Goal: Task Accomplishment & Management: Use online tool/utility

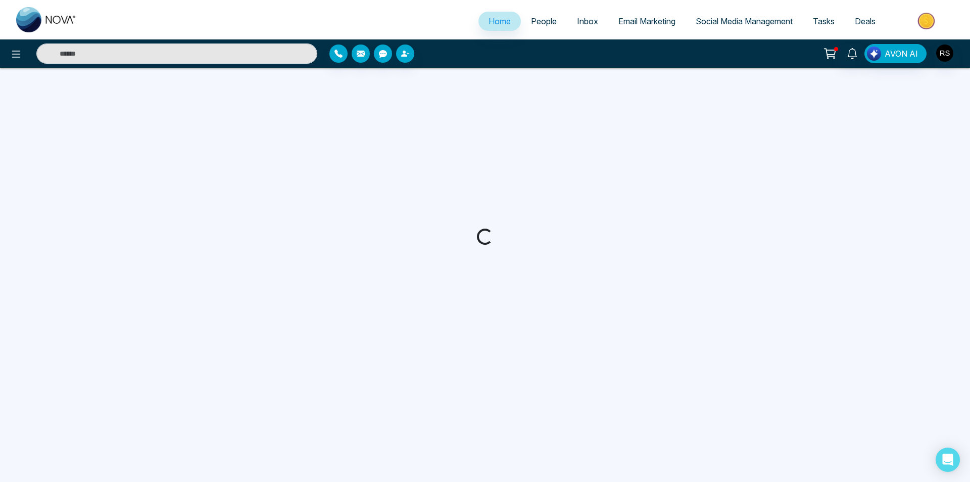
select select "*"
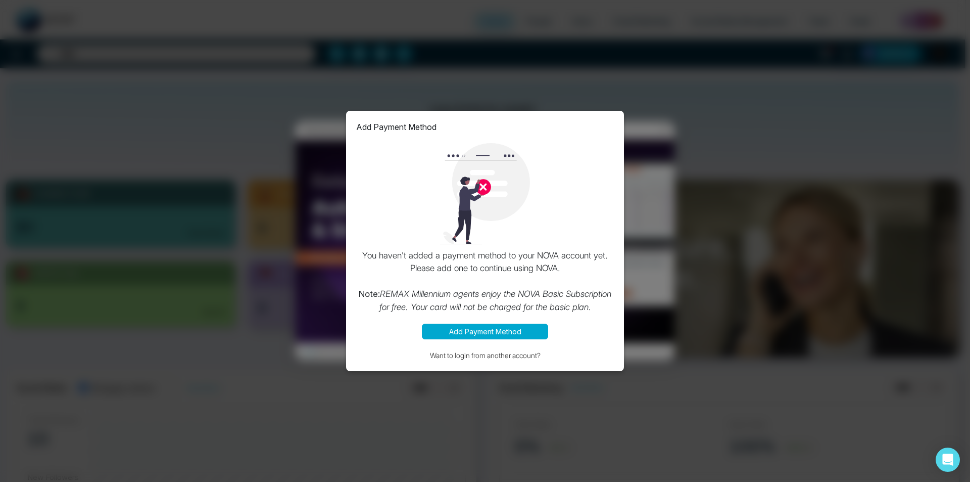
click at [475, 331] on button "Add Payment Method" at bounding box center [485, 331] width 126 height 16
click at [710, 223] on div "Add Payment Method You haven't added a payment method to your NOVA account yet.…" at bounding box center [485, 241] width 970 height 482
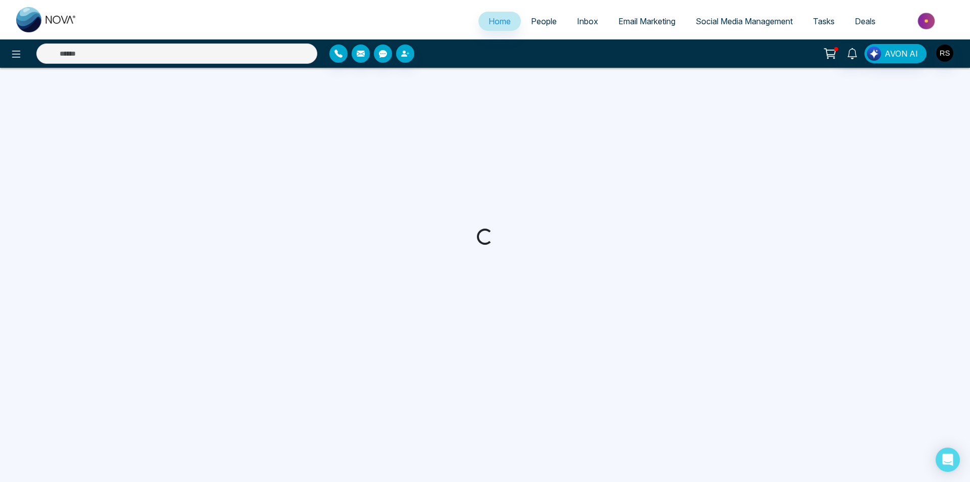
select select "*"
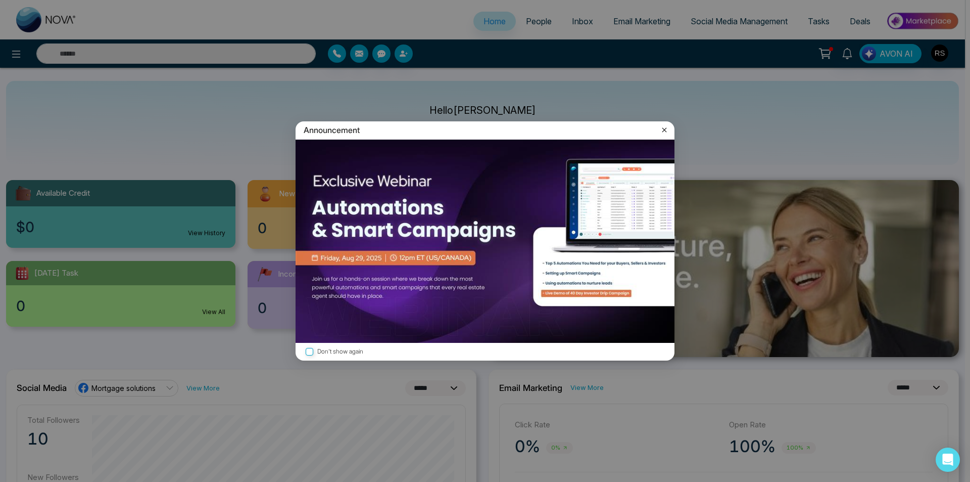
click at [659, 123] on div "Announcement" at bounding box center [485, 130] width 379 height 18
click at [662, 131] on icon at bounding box center [664, 130] width 10 height 10
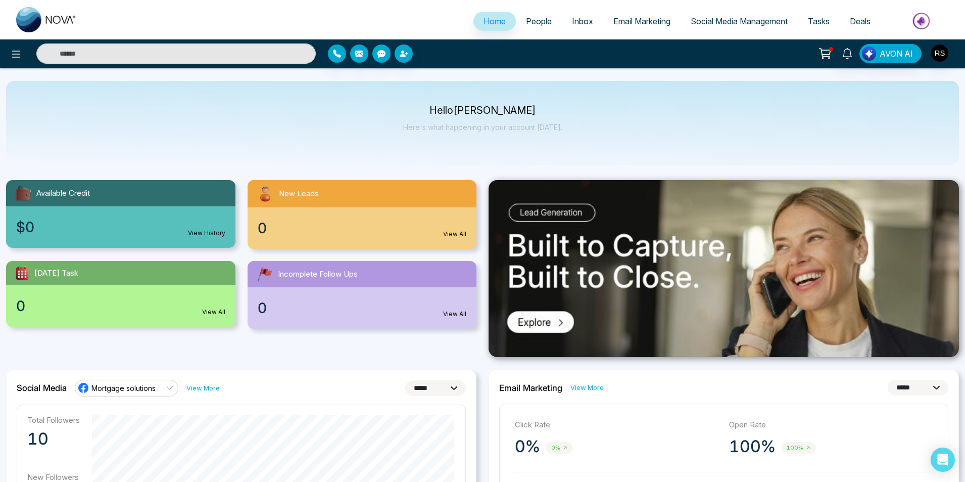
click at [722, 21] on span "Social Media Management" at bounding box center [739, 21] width 97 height 10
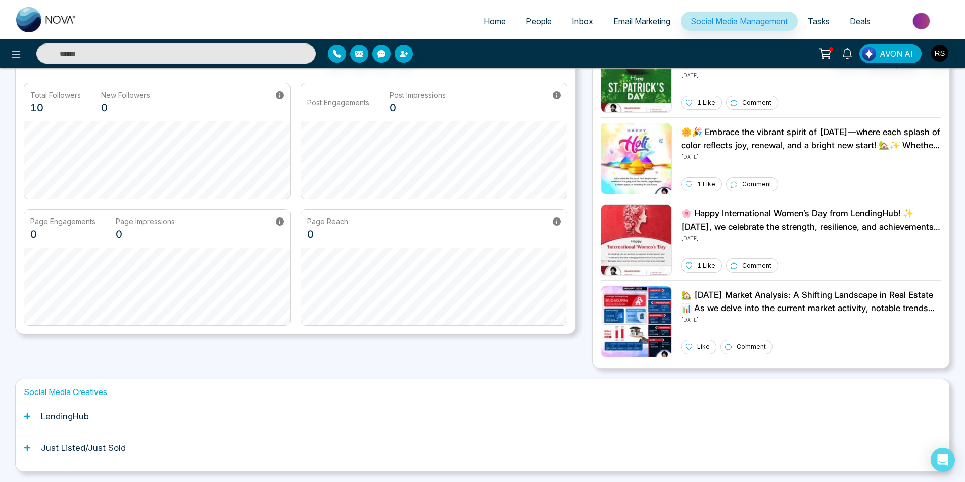
scroll to position [109, 0]
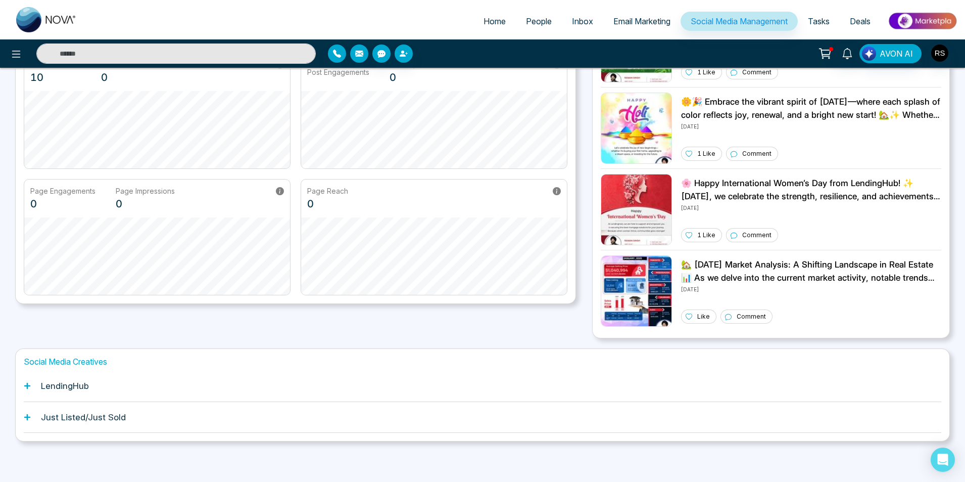
click at [71, 385] on h1 "LendingHub" at bounding box center [65, 385] width 48 height 10
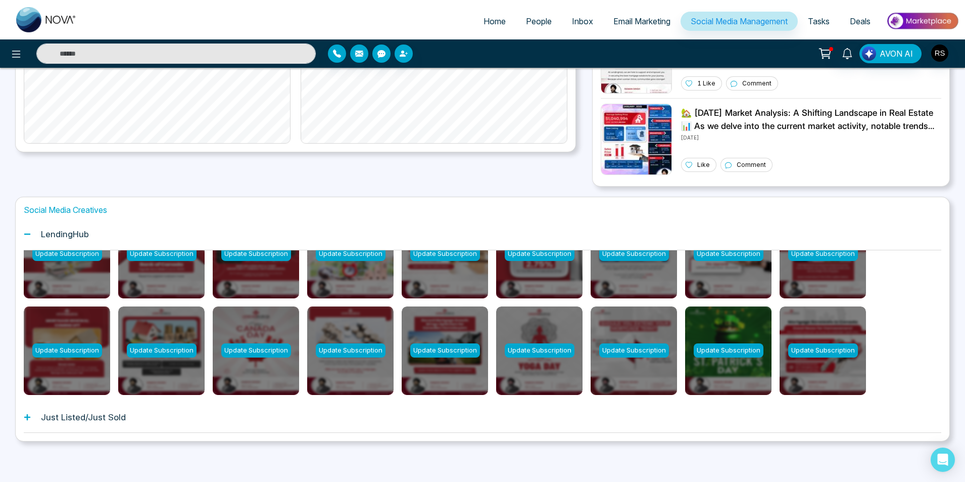
scroll to position [0, 0]
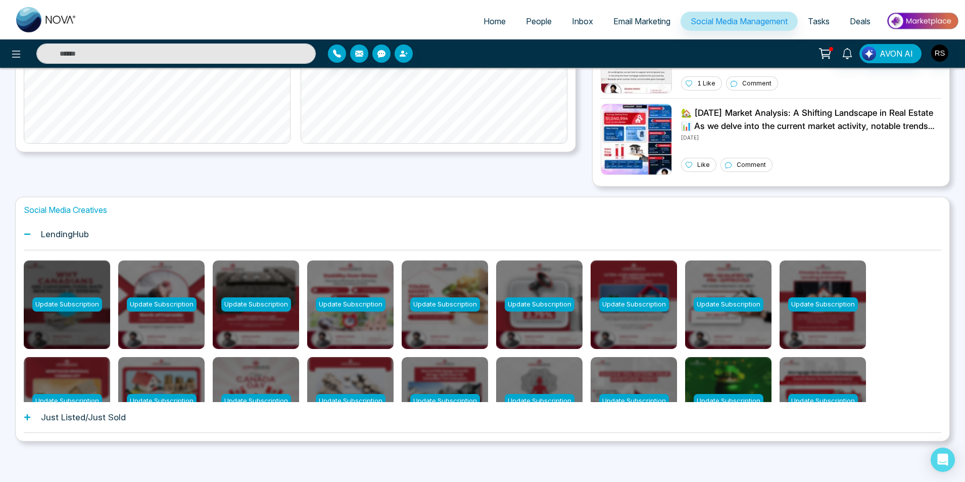
click at [83, 306] on div "Update Subscription" at bounding box center [67, 304] width 70 height 14
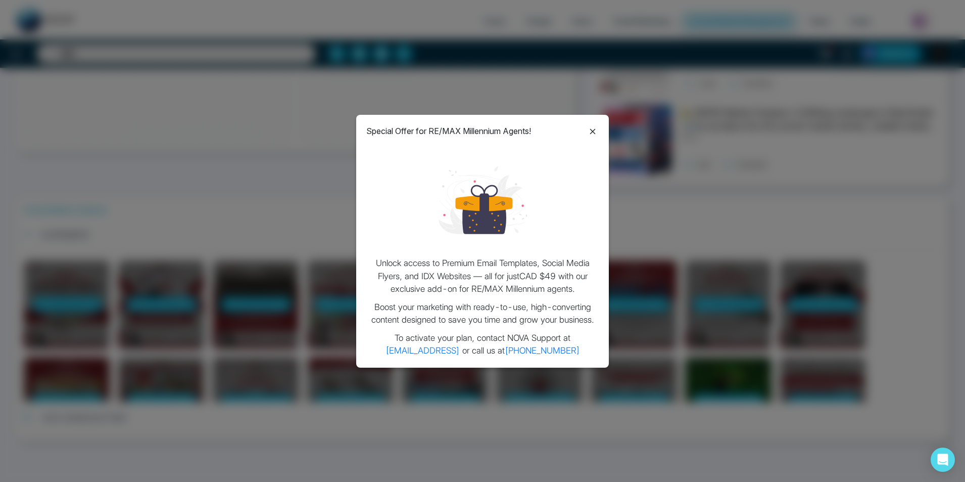
click at [594, 129] on icon at bounding box center [593, 131] width 12 height 12
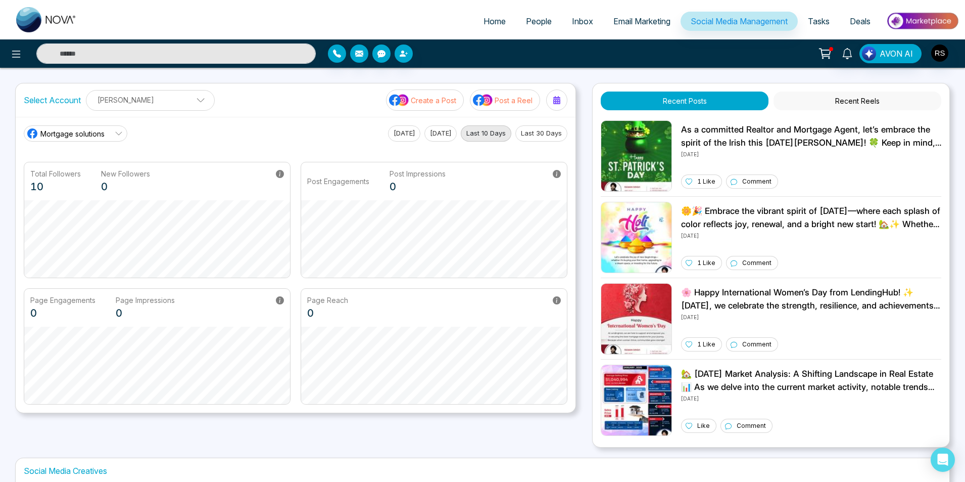
click at [490, 18] on span "Home" at bounding box center [495, 21] width 22 height 10
select select "*"
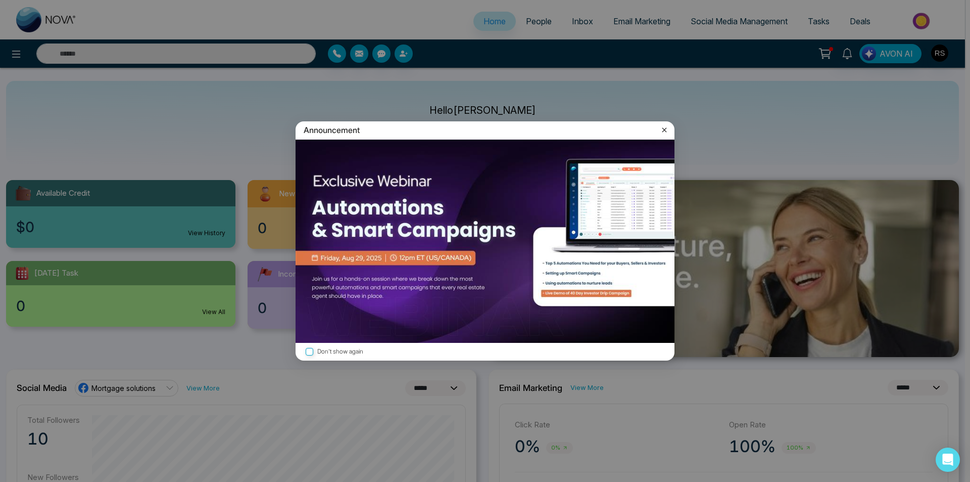
click at [664, 129] on icon at bounding box center [664, 130] width 10 height 10
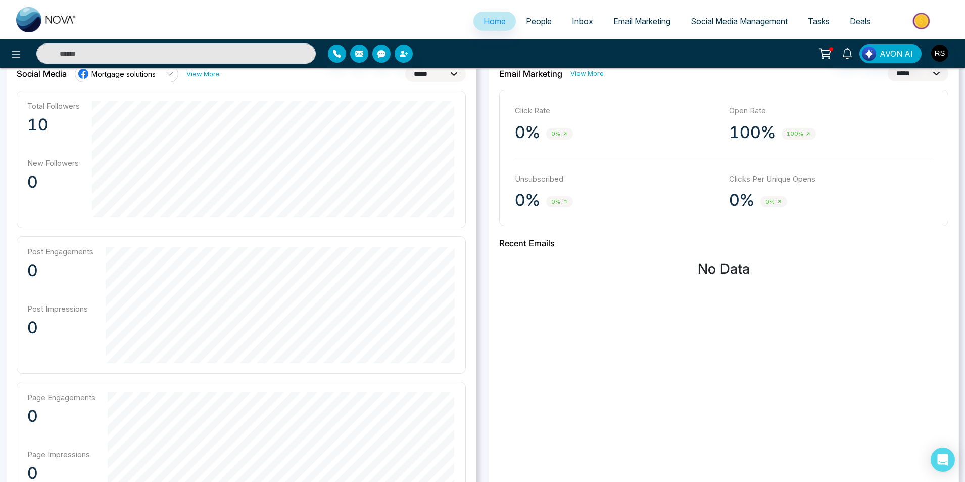
scroll to position [307, 0]
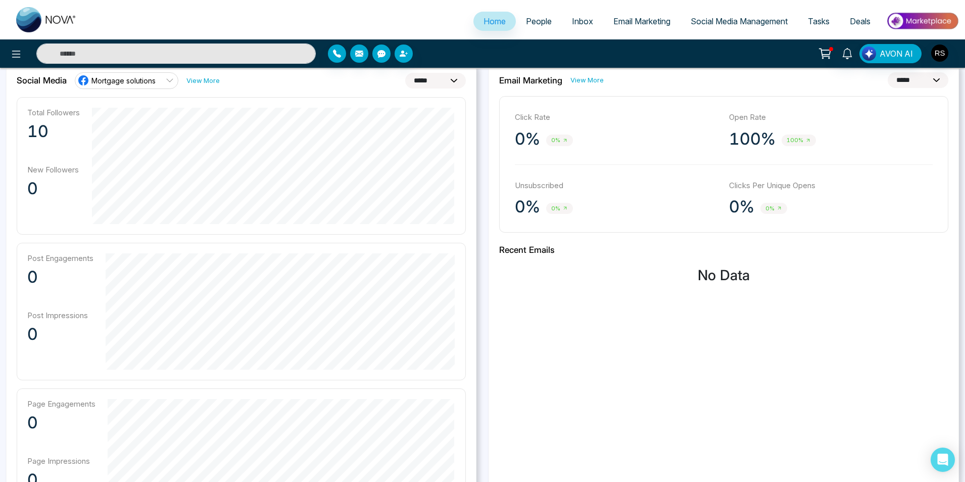
click at [644, 21] on span "Email Marketing" at bounding box center [641, 21] width 57 height 10
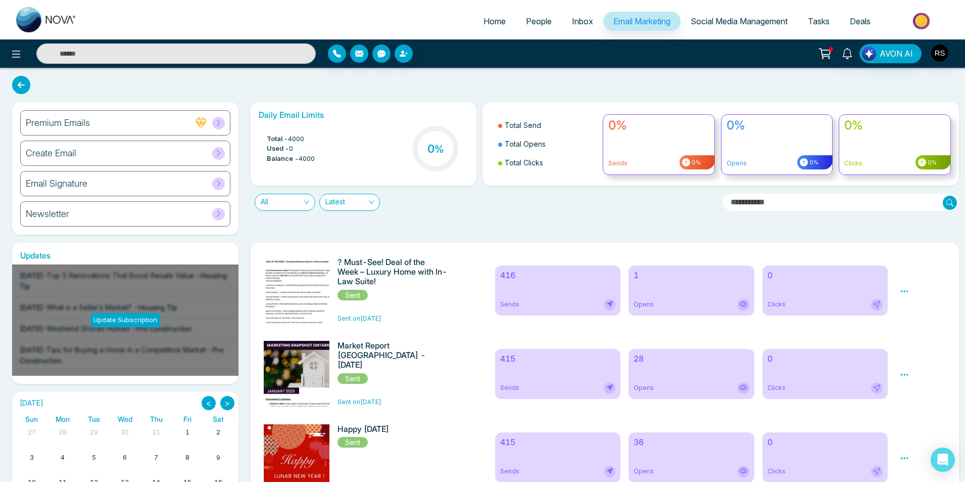
click at [66, 121] on h6 "Premium Emails" at bounding box center [58, 122] width 64 height 11
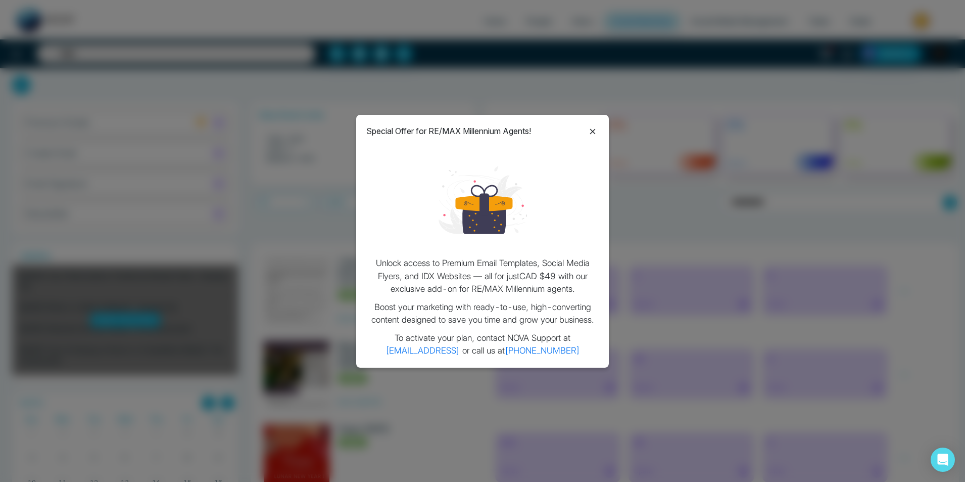
drag, startPoint x: 595, startPoint y: 131, endPoint x: 355, endPoint y: 133, distance: 239.5
click at [594, 131] on icon at bounding box center [593, 131] width 12 height 12
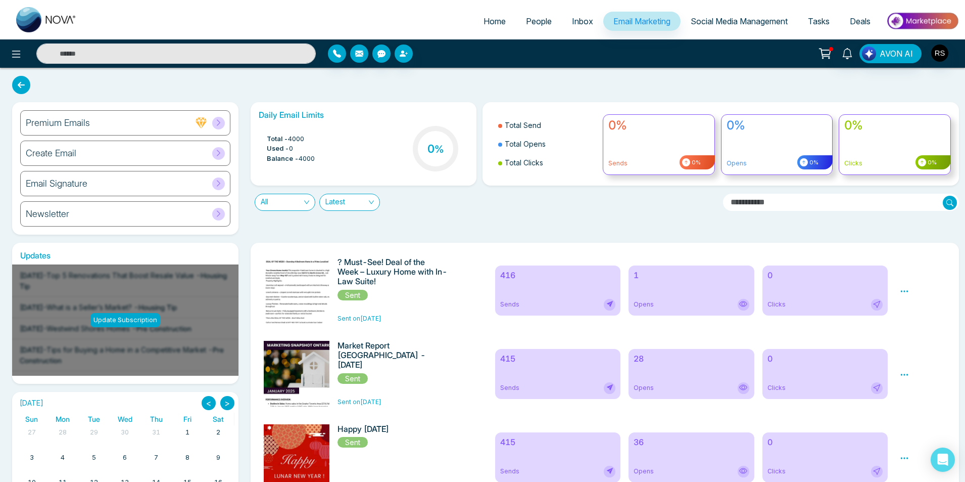
click at [75, 149] on h6 "Create Email" at bounding box center [51, 153] width 51 height 11
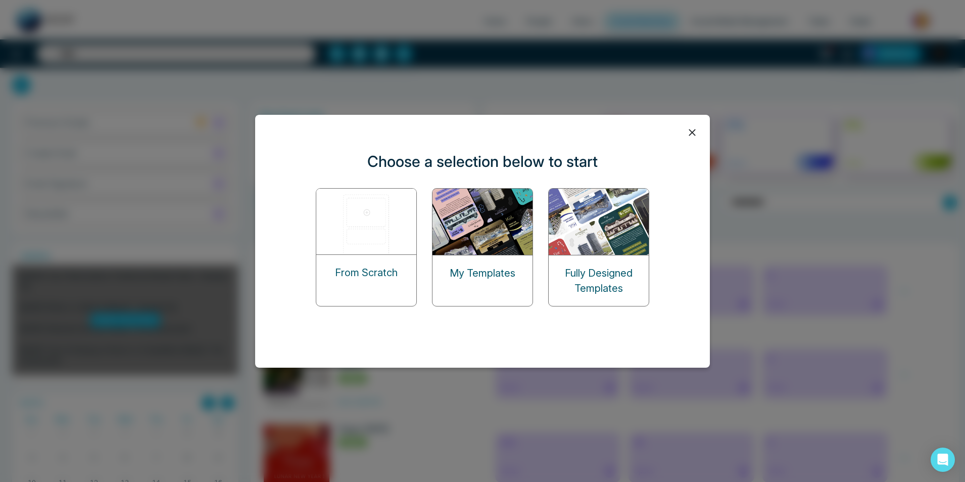
click at [694, 134] on icon at bounding box center [692, 132] width 7 height 7
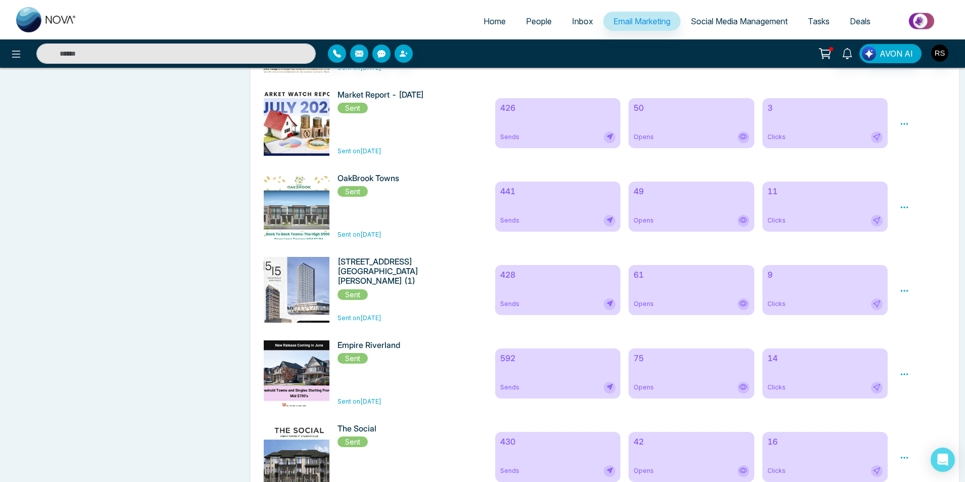
scroll to position [1162, 0]
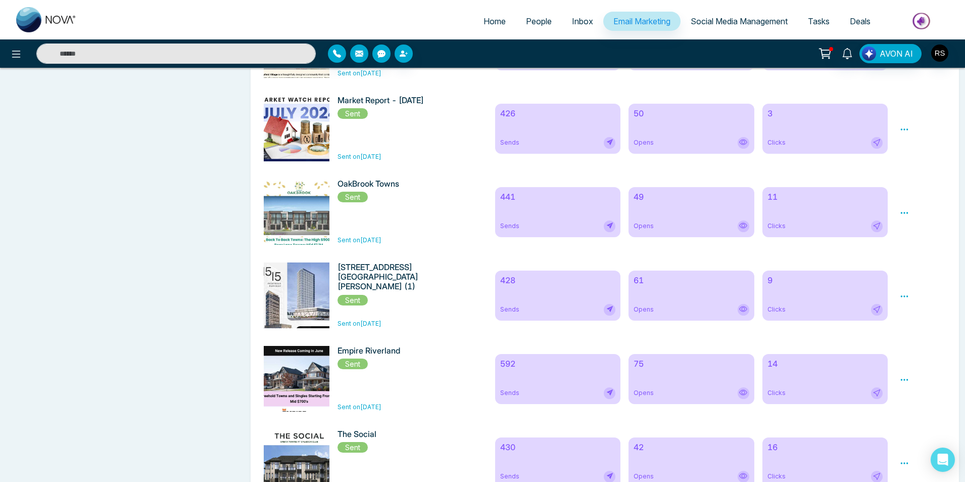
click at [751, 23] on span "Social Media Management" at bounding box center [739, 21] width 97 height 10
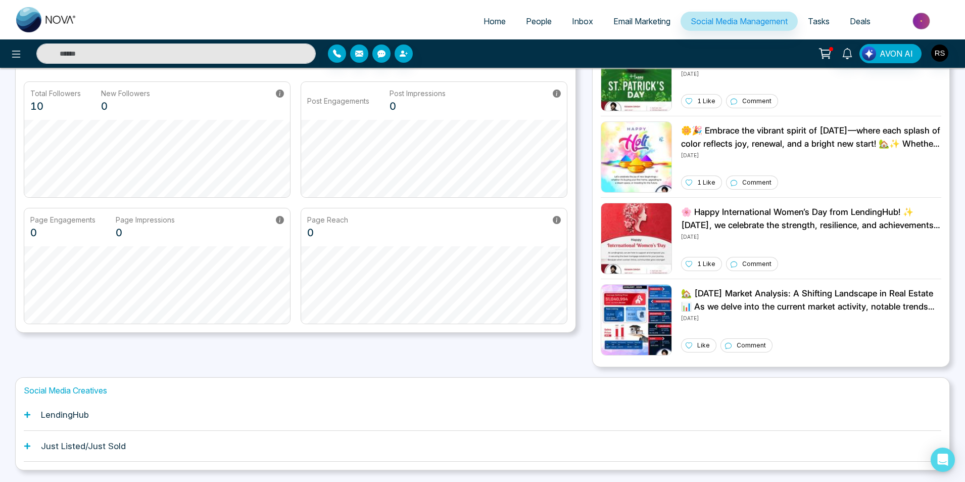
scroll to position [82, 0]
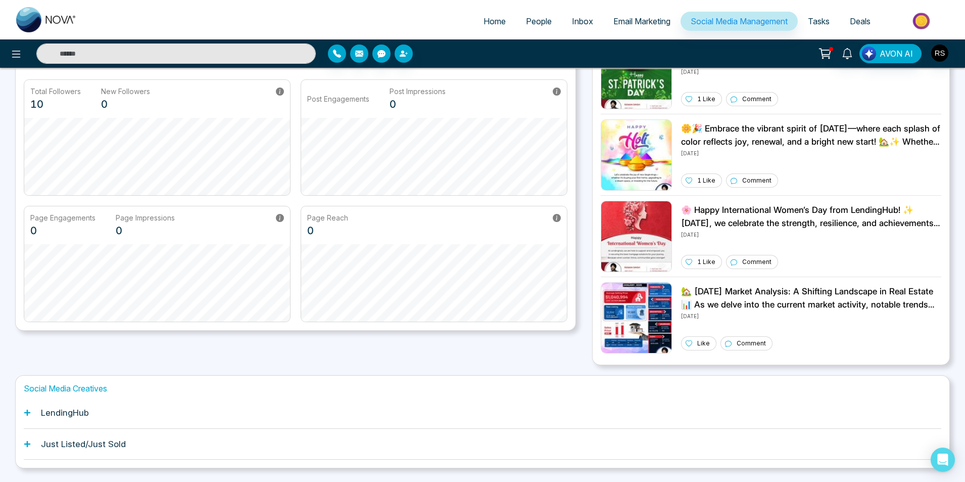
click at [69, 445] on h1 "Just Listed/Just Sold" at bounding box center [83, 444] width 85 height 10
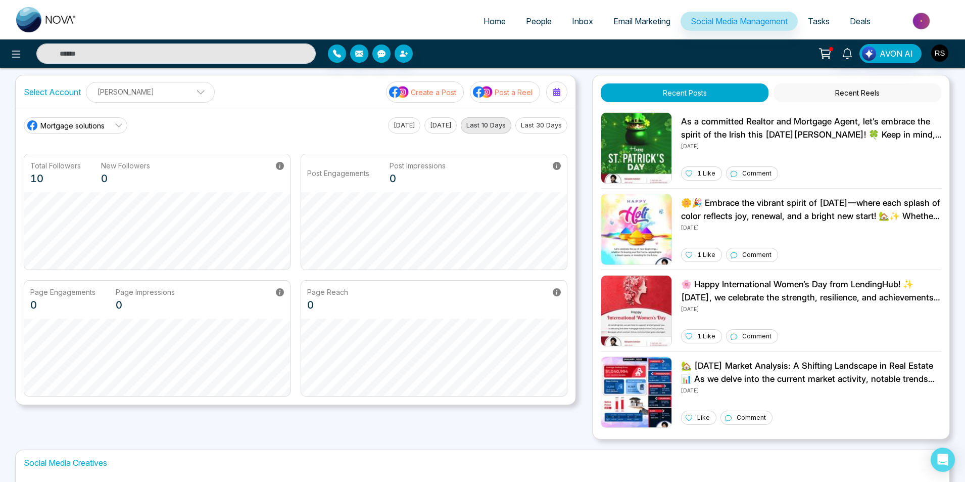
scroll to position [0, 0]
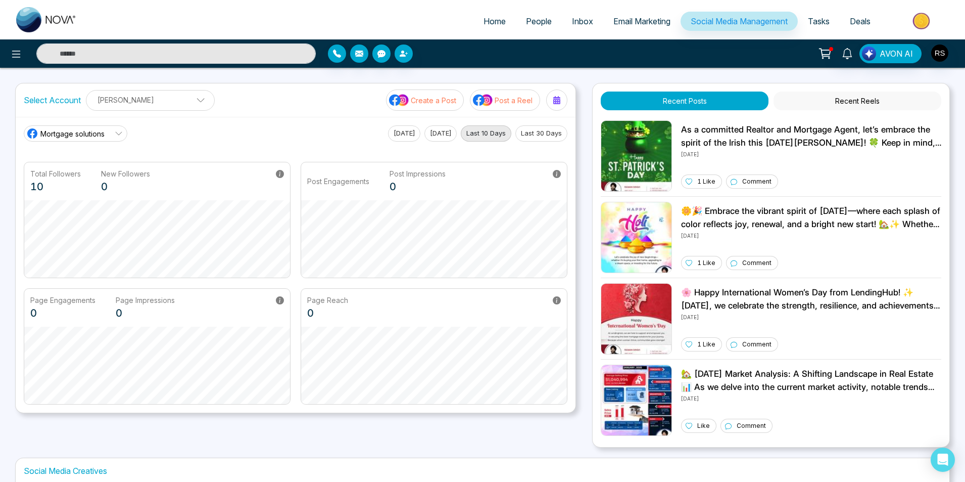
click at [422, 98] on p "Create a Post" at bounding box center [433, 100] width 45 height 11
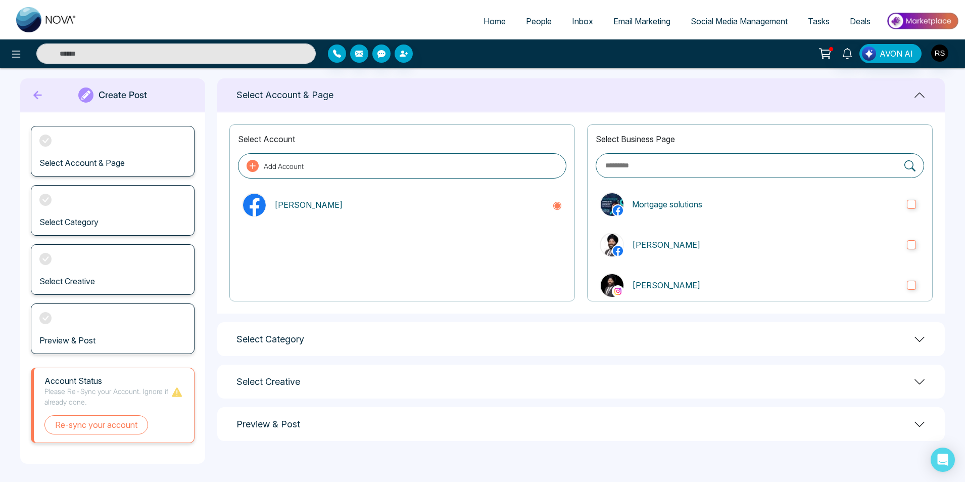
scroll to position [12, 0]
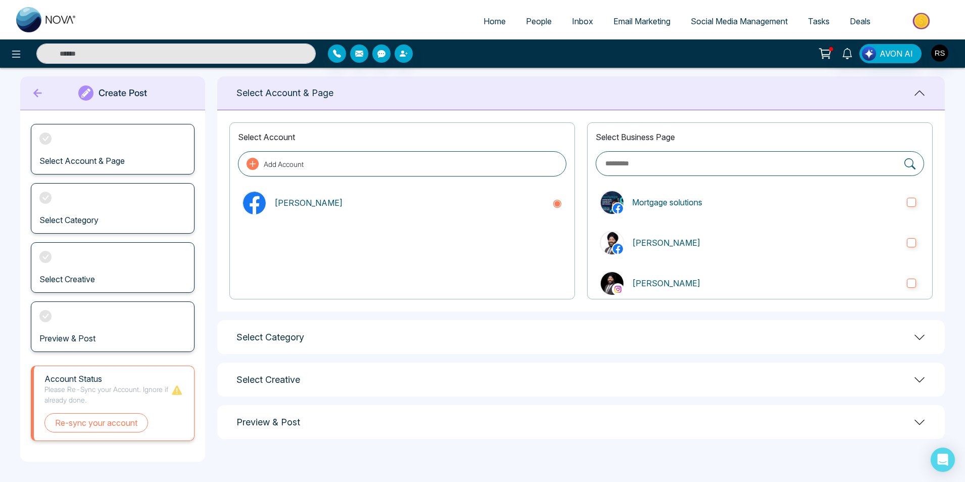
click at [920, 335] on icon at bounding box center [920, 337] width 12 height 12
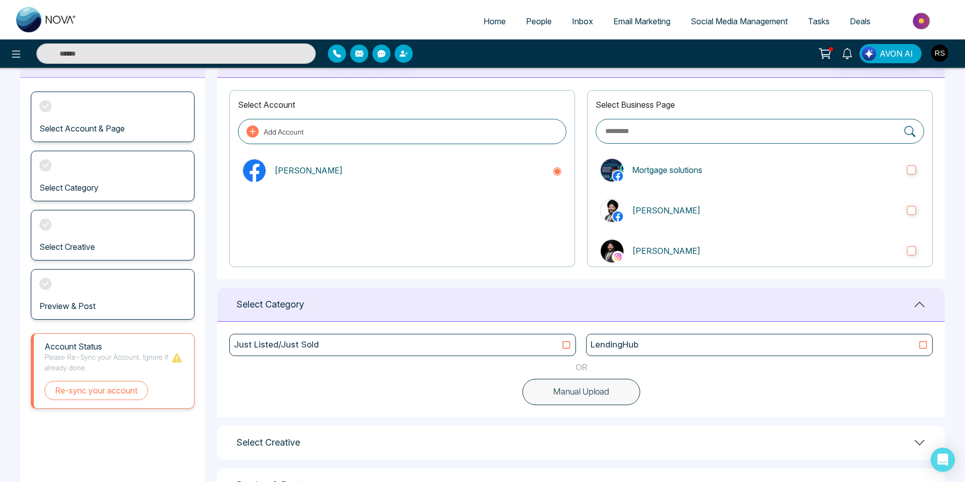
scroll to position [84, 0]
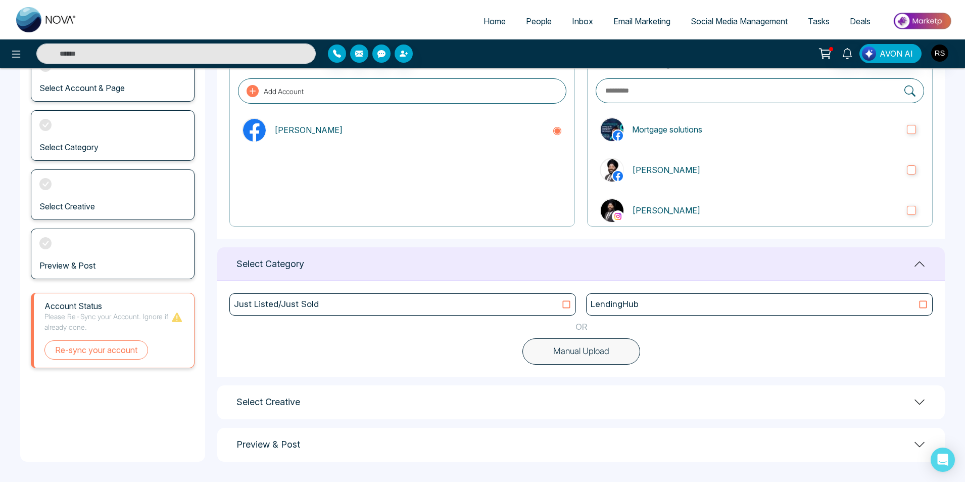
click at [919, 401] on icon at bounding box center [920, 402] width 12 height 12
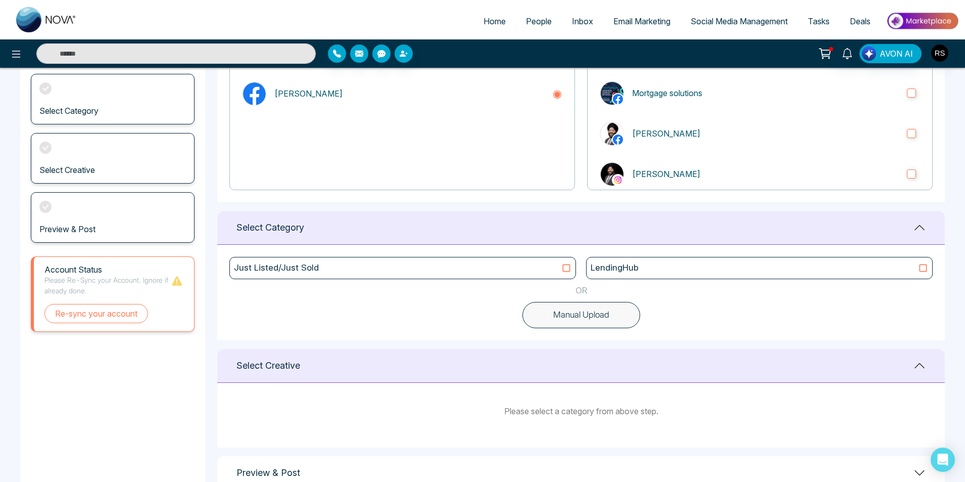
scroll to position [149, 0]
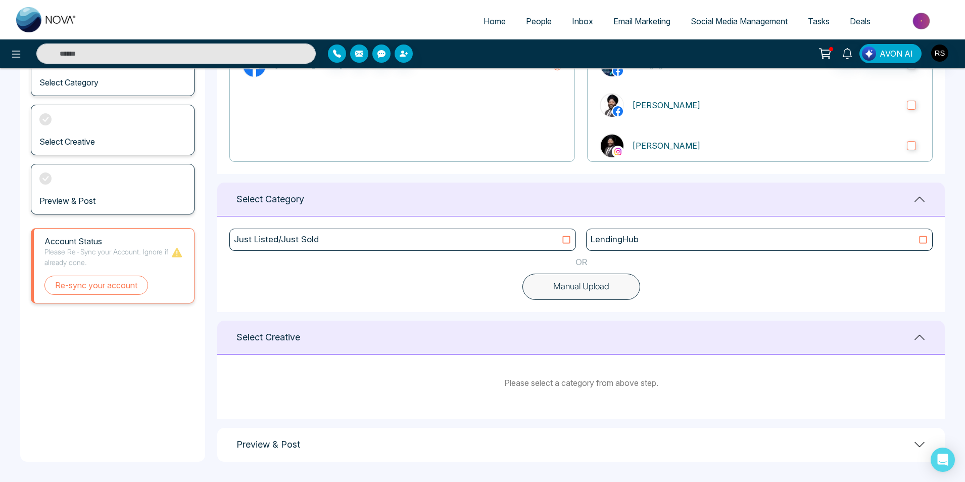
click at [720, 242] on div "LendingHub" at bounding box center [760, 239] width 338 height 13
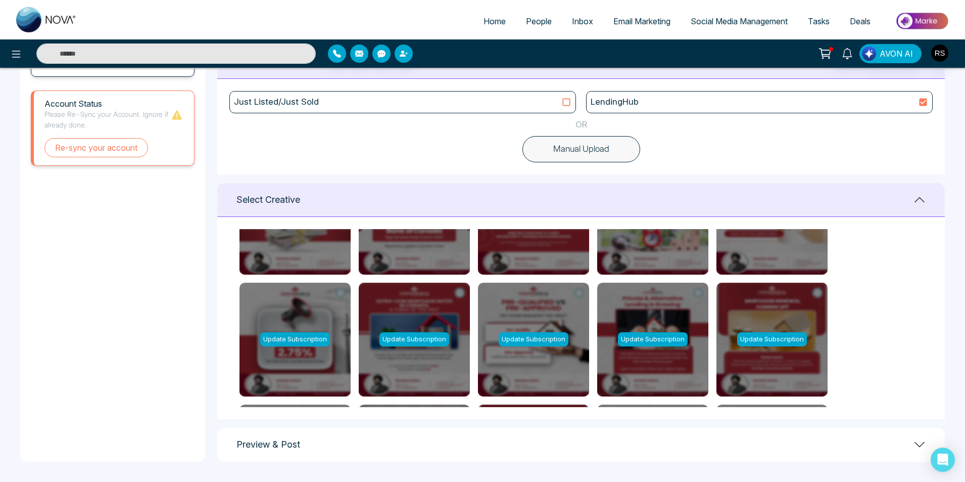
scroll to position [0, 0]
